Goal: Task Accomplishment & Management: Manage account settings

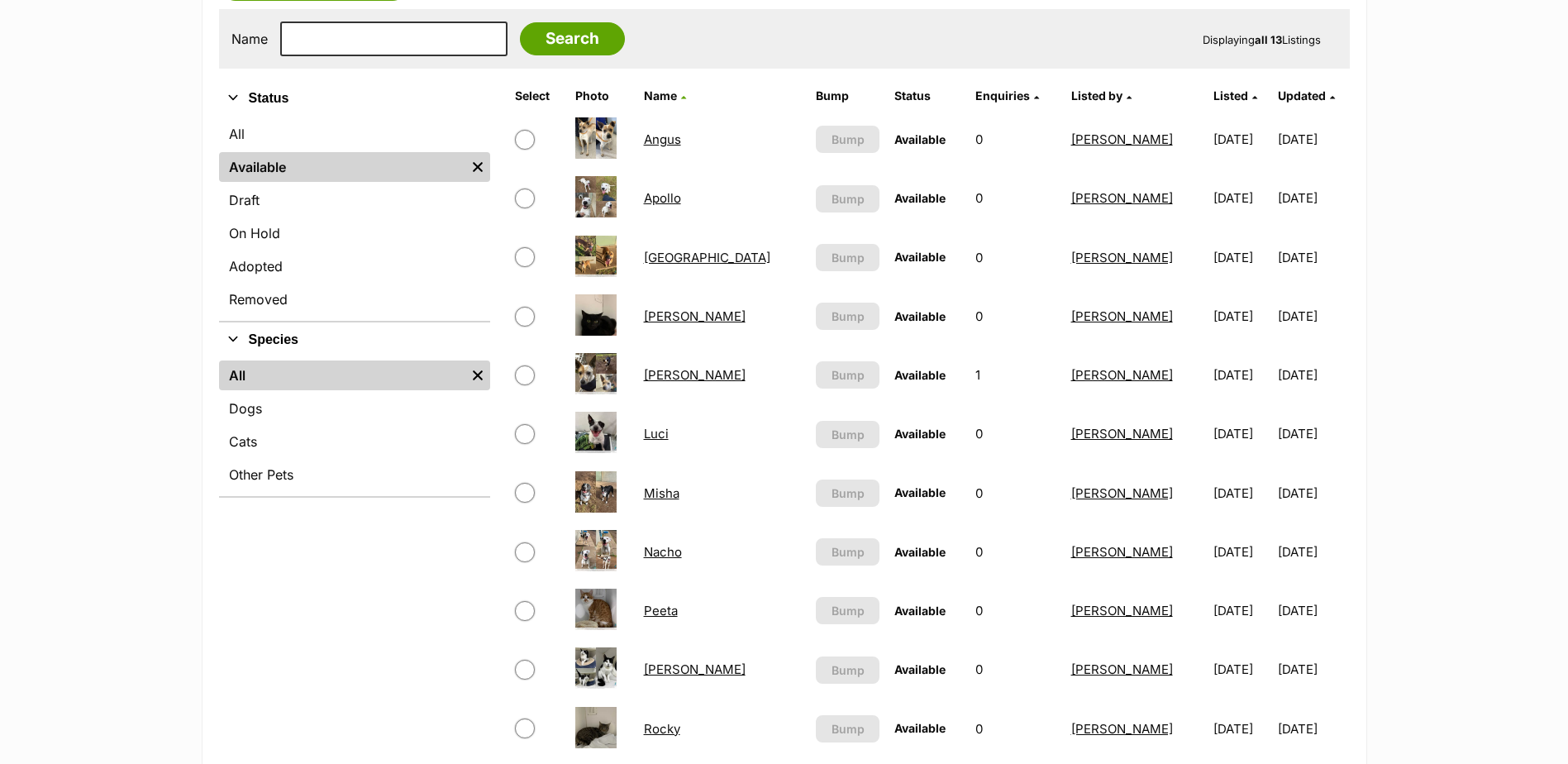
click at [654, 428] on link "Luci" at bounding box center [657, 433] width 25 height 16
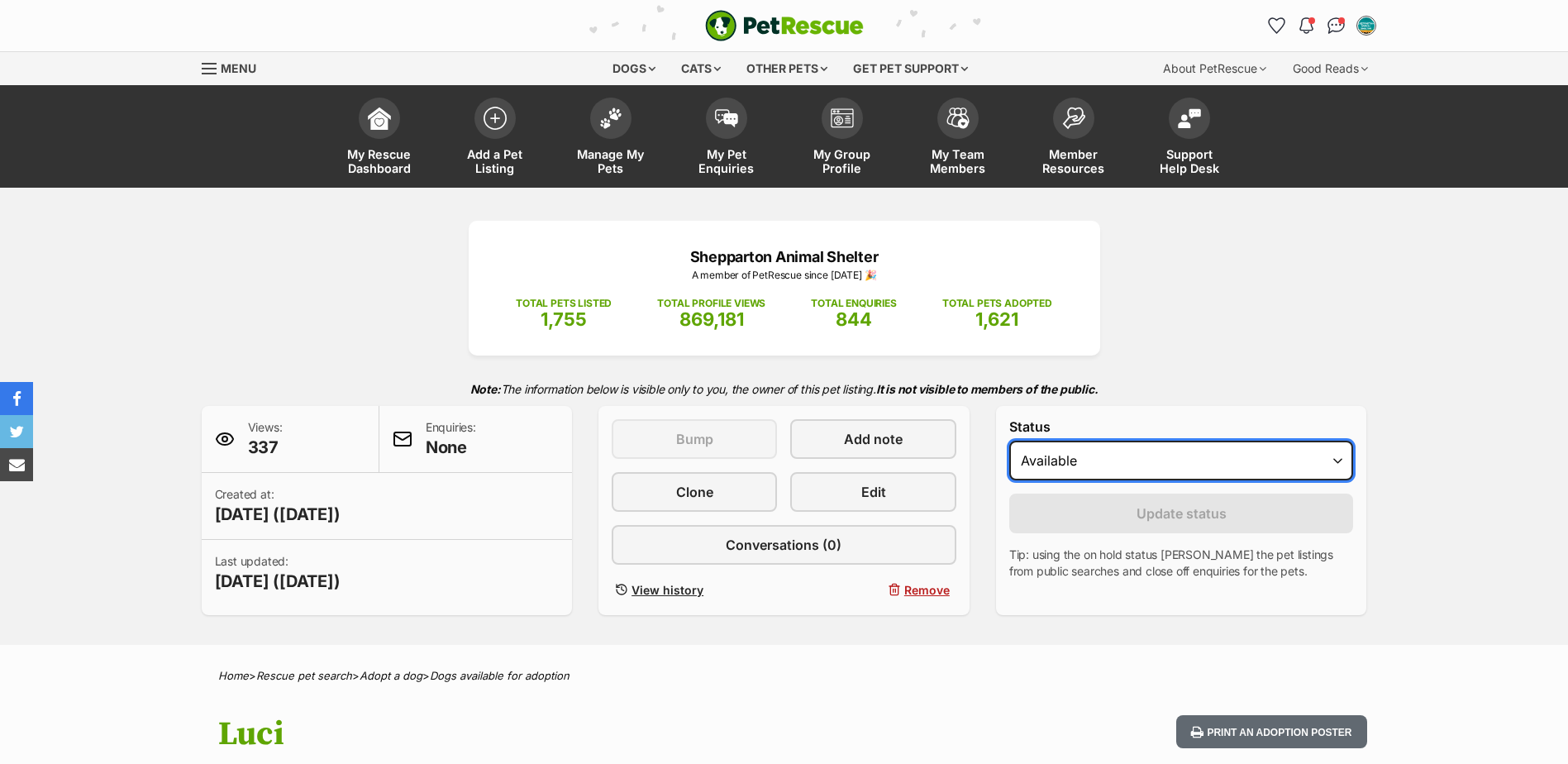
click at [1135, 466] on select "Draft Available On hold Adopted" at bounding box center [1181, 461] width 345 height 40
select select "on_hold"
click at [1009, 441] on select "Draft Available On hold Adopted" at bounding box center [1181, 461] width 345 height 40
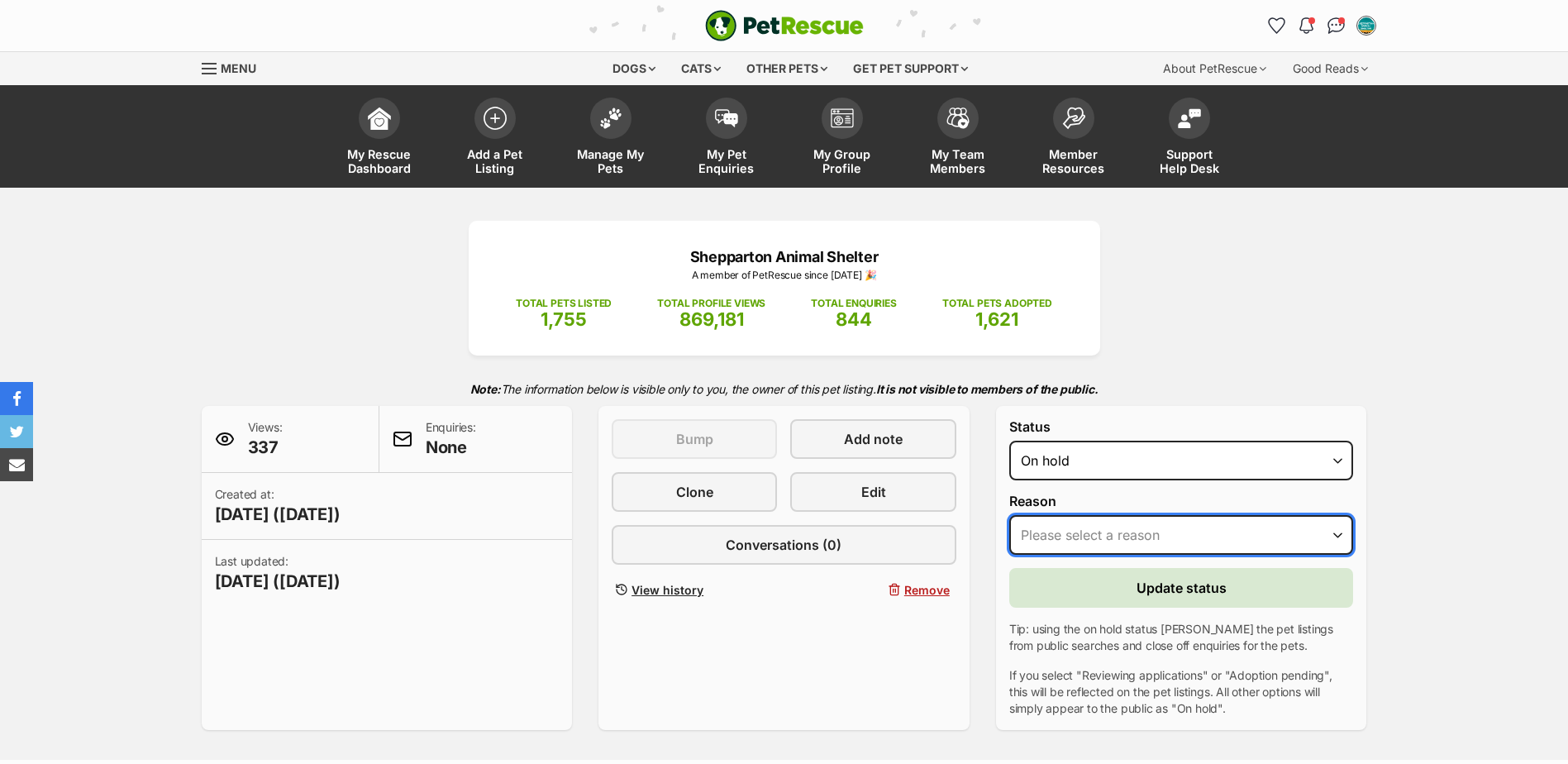
click at [1097, 523] on select "Please select a reason Medical reasons Reviewing applications Adoption pending …" at bounding box center [1181, 535] width 345 height 40
select select "reviewing_applications"
click at [1009, 515] on select "Please select a reason Medical reasons Reviewing applications Adoption pending …" at bounding box center [1181, 535] width 345 height 40
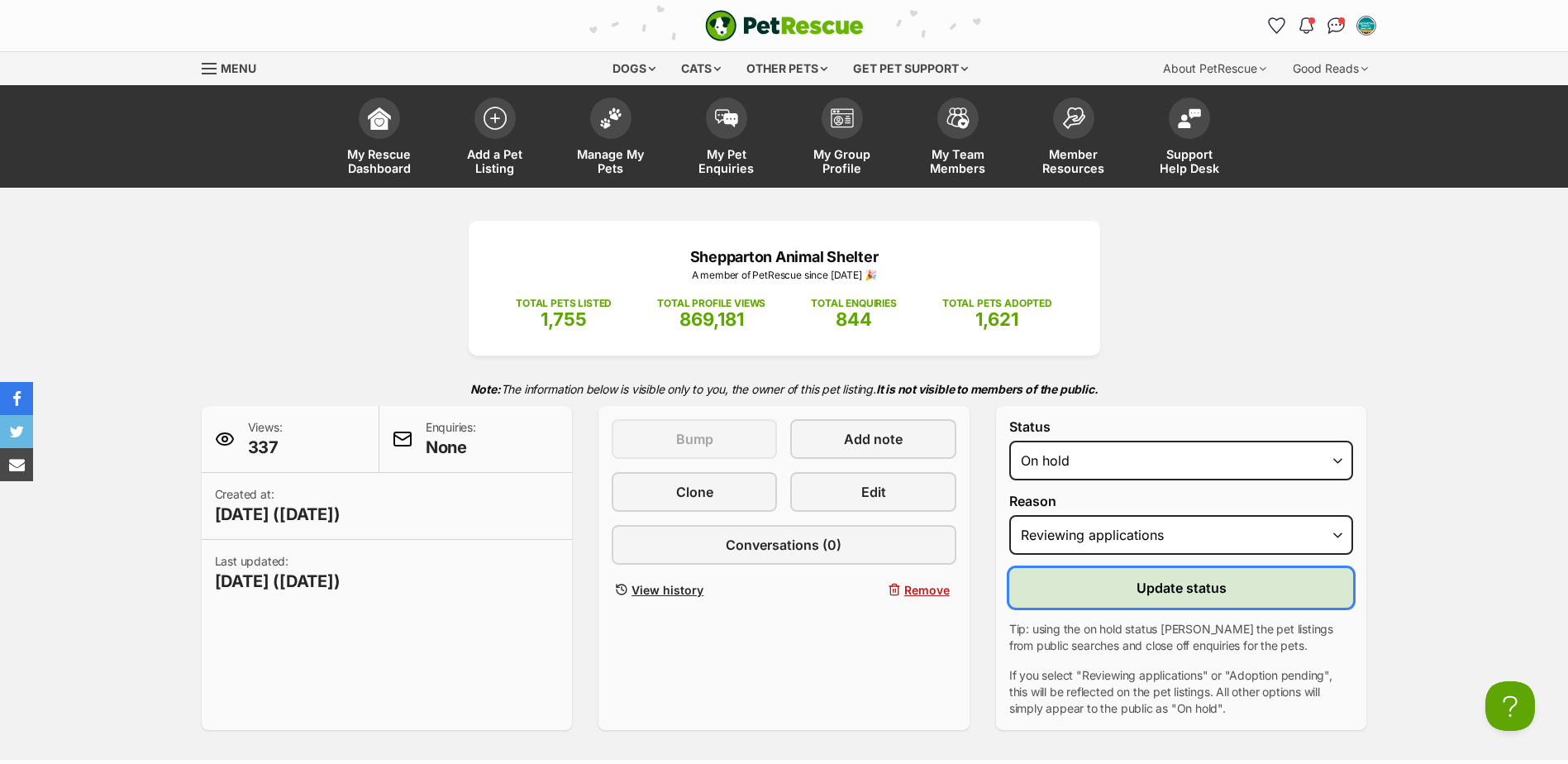
click at [1083, 594] on button "Update status" at bounding box center [1181, 588] width 345 height 40
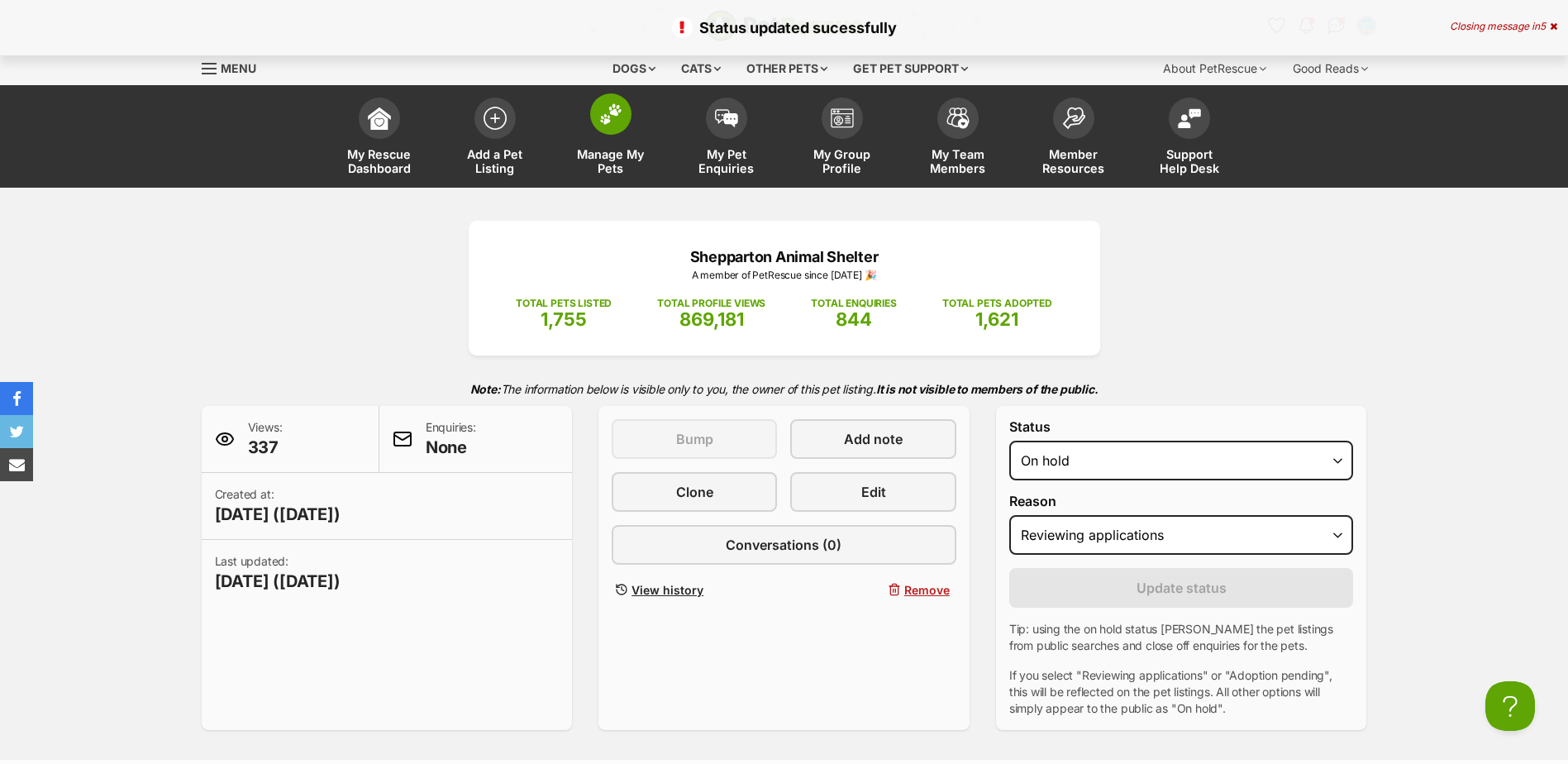
click at [606, 131] on span at bounding box center [611, 114] width 42 height 42
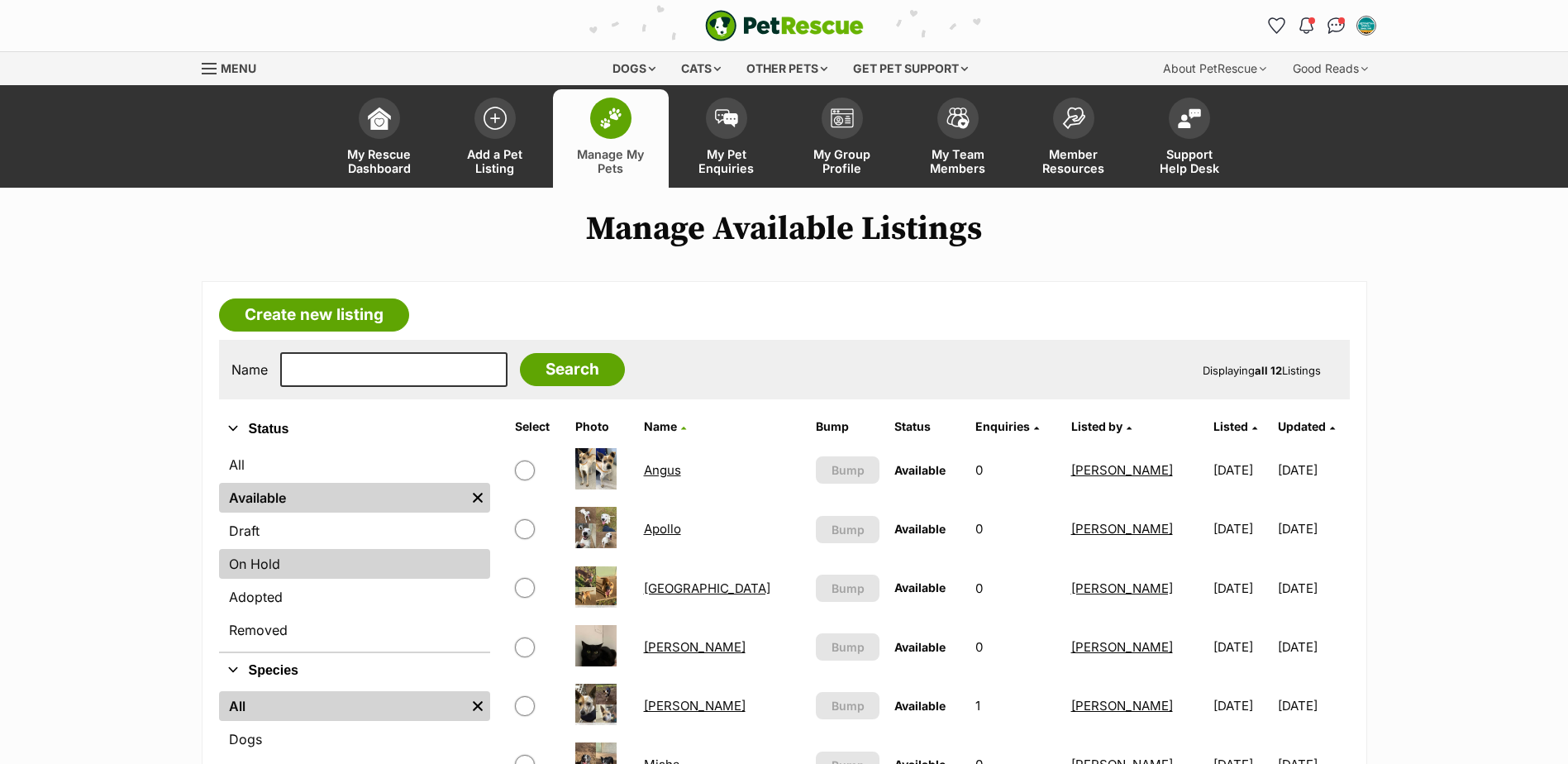
click at [270, 554] on link "On Hold" at bounding box center [355, 564] width 271 height 30
